Goal: Transaction & Acquisition: Obtain resource

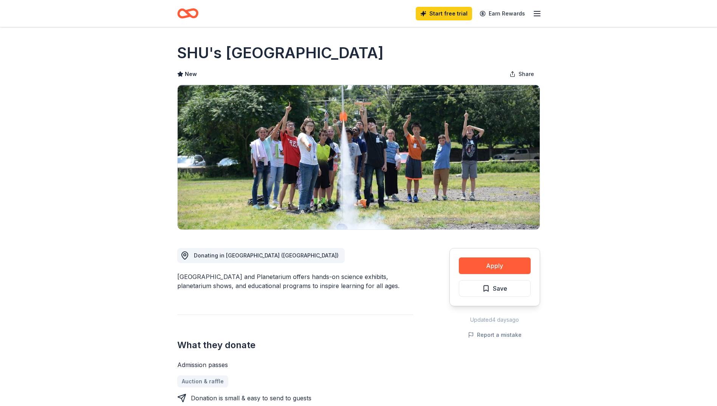
click at [184, 19] on icon "Home" at bounding box center [187, 14] width 21 height 18
click at [186, 15] on icon "Home" at bounding box center [187, 14] width 21 height 18
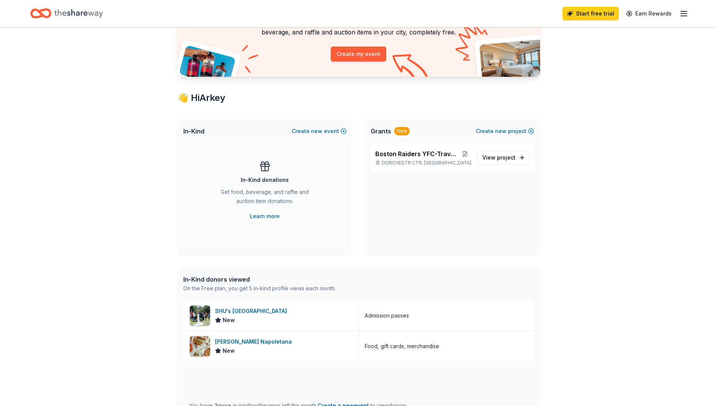
scroll to position [76, 0]
click at [422, 157] on span "Boston Raiders YFC-Travel Budget" at bounding box center [417, 152] width 84 height 9
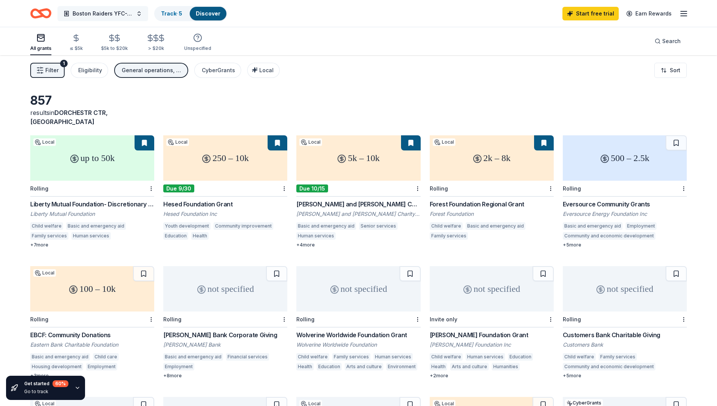
click at [139, 12] on button "Boston Raiders YFC-Travel Budget" at bounding box center [102, 13] width 91 height 15
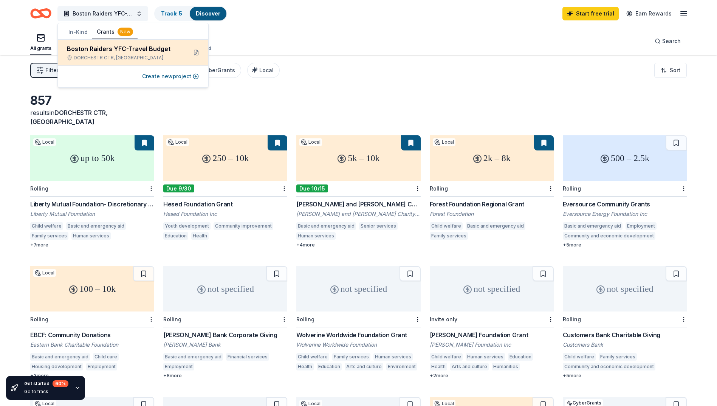
click at [125, 50] on div "Boston Raiders YFC-Travel Budget" at bounding box center [124, 48] width 114 height 9
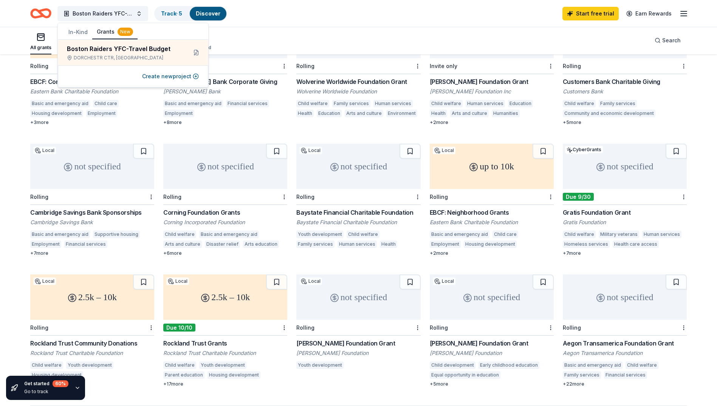
scroll to position [264, 0]
